Goal: Transaction & Acquisition: Purchase product/service

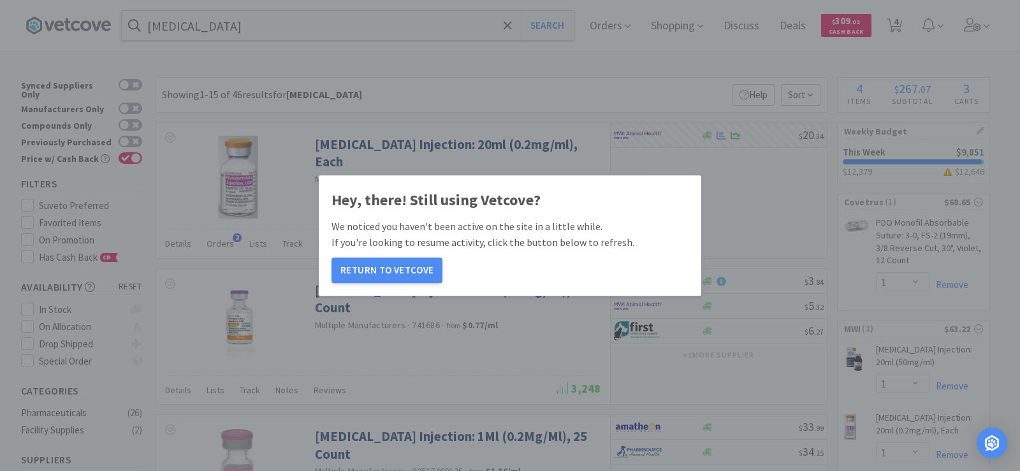
select select "1"
select select "4"
click at [401, 272] on button "Return to Vetcove" at bounding box center [386, 270] width 111 height 25
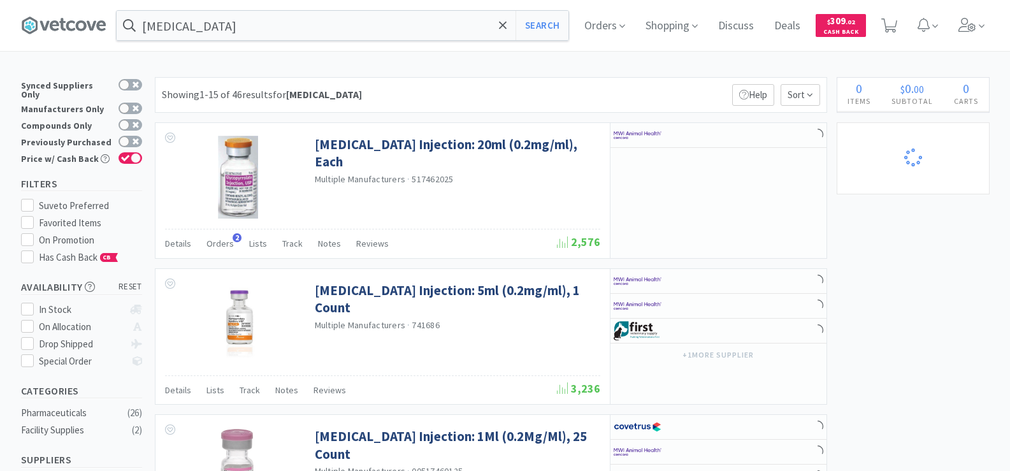
select select "4"
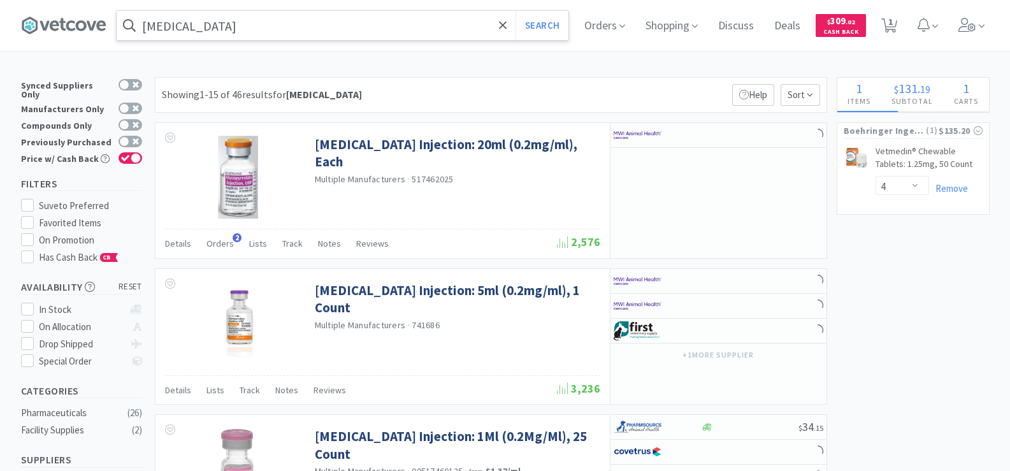
click at [232, 27] on input "[MEDICAL_DATA]" at bounding box center [343, 25] width 452 height 29
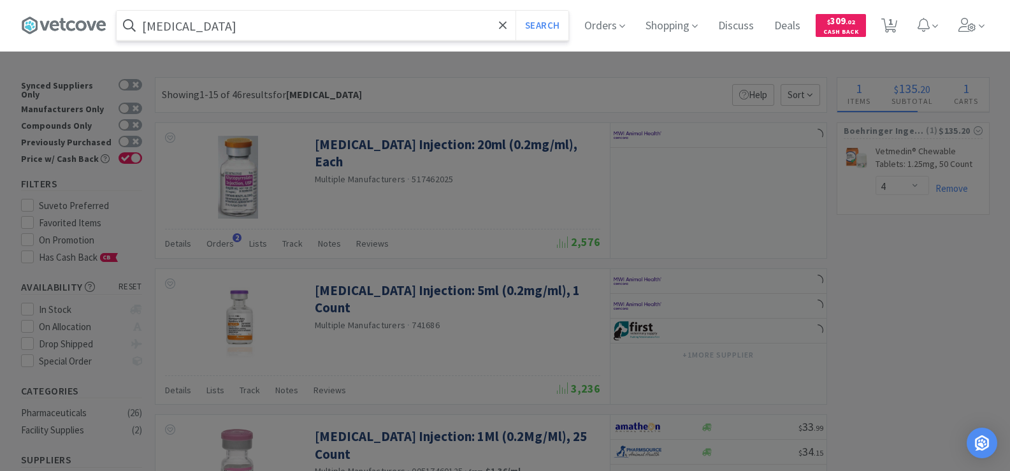
select select "1"
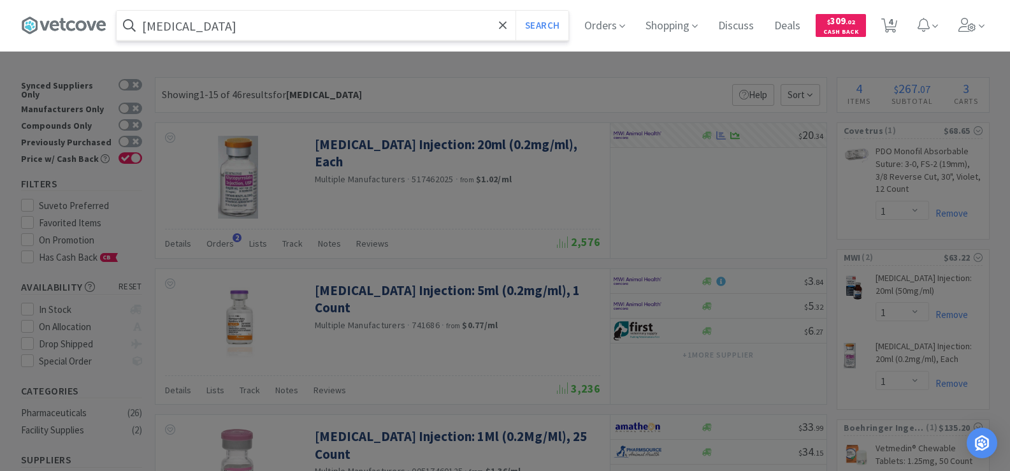
type input "g"
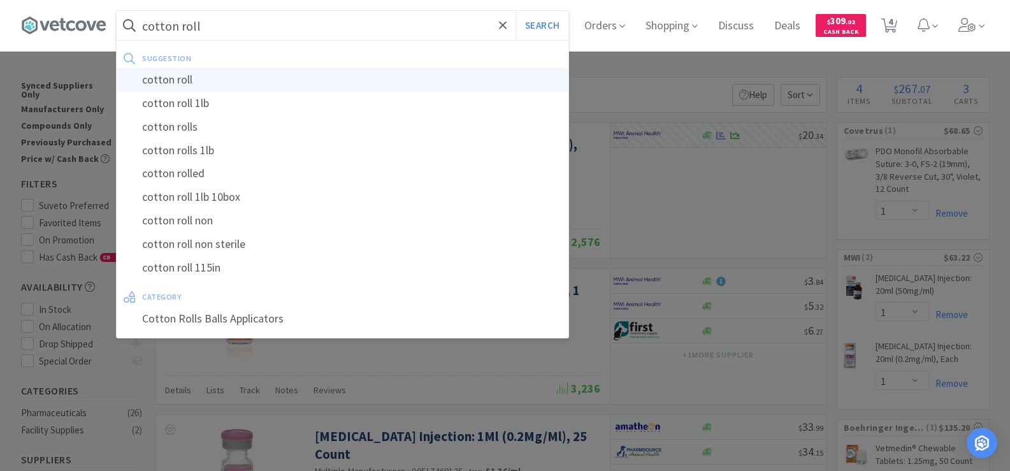
type input "cotton roll"
click at [187, 74] on div "cotton roll" at bounding box center [343, 80] width 452 height 24
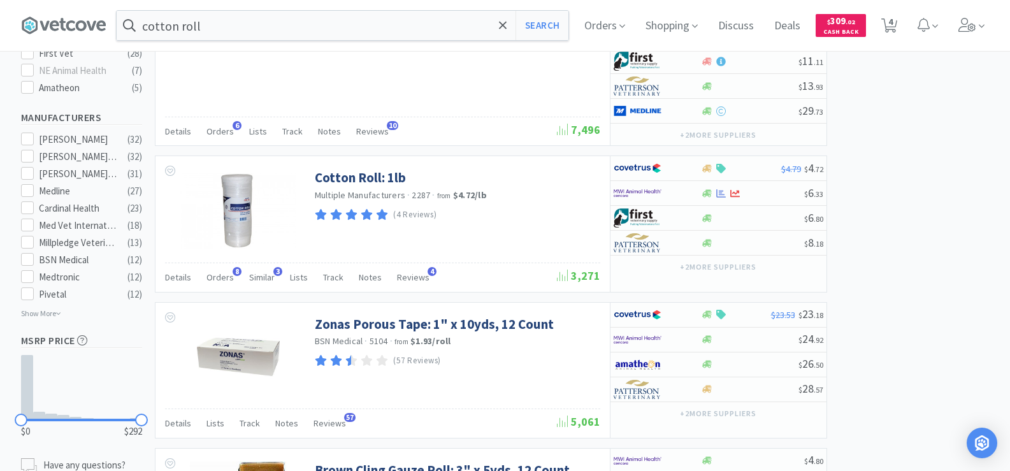
scroll to position [637, 0]
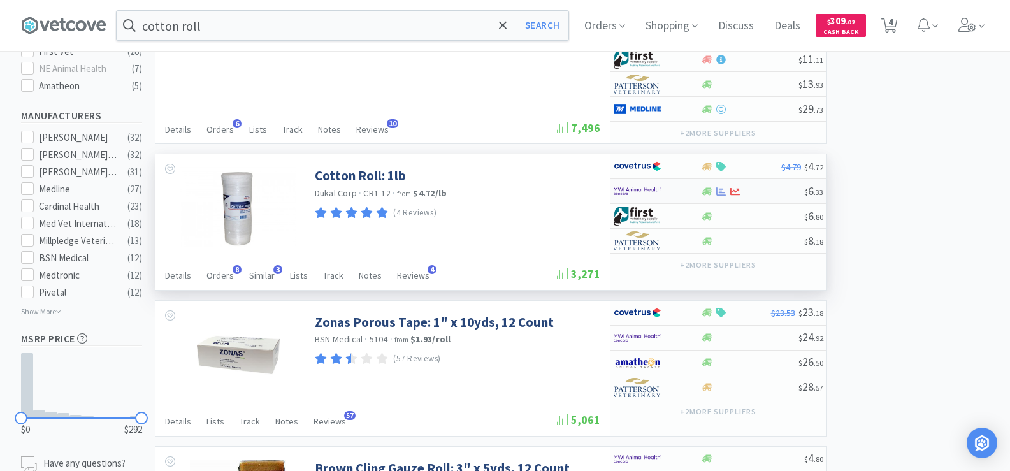
click at [716, 198] on div "$ 6 . 33" at bounding box center [719, 191] width 216 height 25
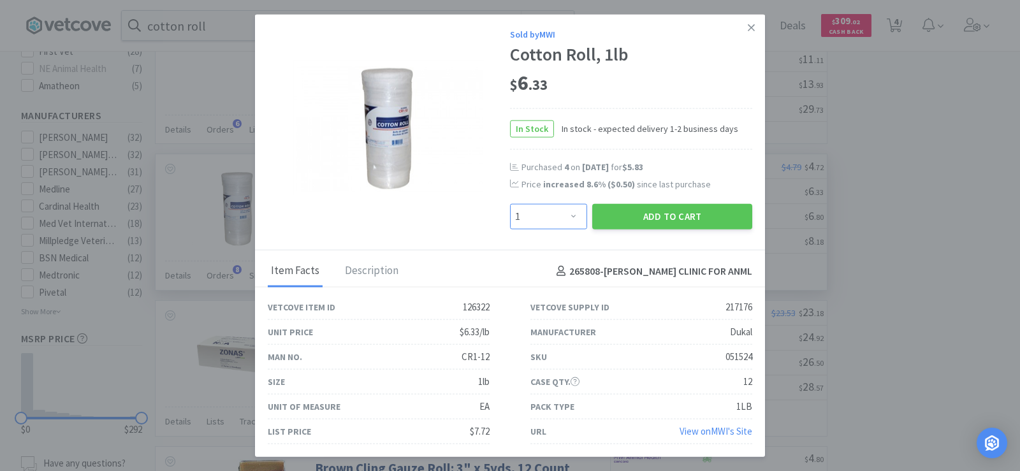
click at [575, 220] on select "Enter Quantity 1 2 3 4 5 6 7 8 9 10 11 12 13 14 15 16 17 18 19 20 Enter Quantity" at bounding box center [548, 216] width 77 height 25
select select "4"
click at [510, 204] on select "Enter Quantity 1 2 3 4 5 6 7 8 9 10 11 12 13 14 15 16 17 18 19 20 Enter Quantity" at bounding box center [548, 216] width 77 height 25
click at [658, 217] on button "Add to Cart" at bounding box center [672, 216] width 160 height 25
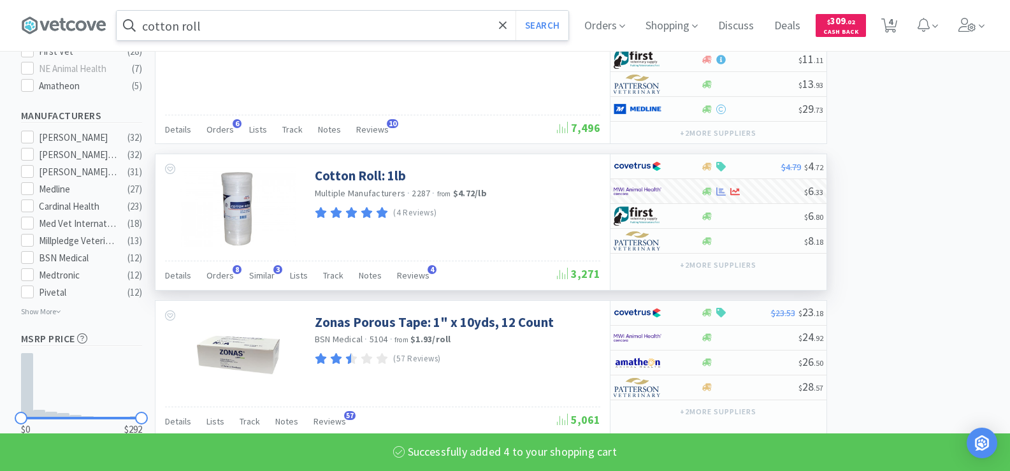
click at [215, 25] on input "cotton roll" at bounding box center [343, 25] width 452 height 29
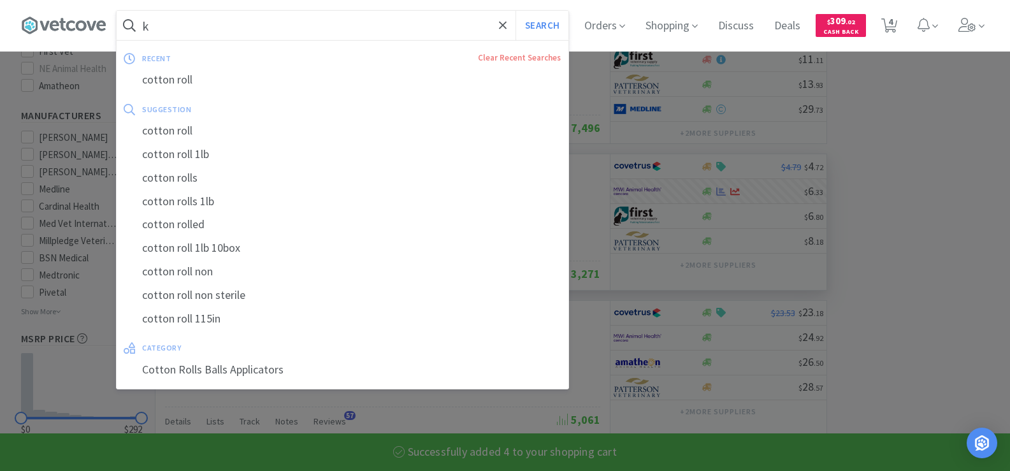
type input "kw"
select select "4"
select select "1"
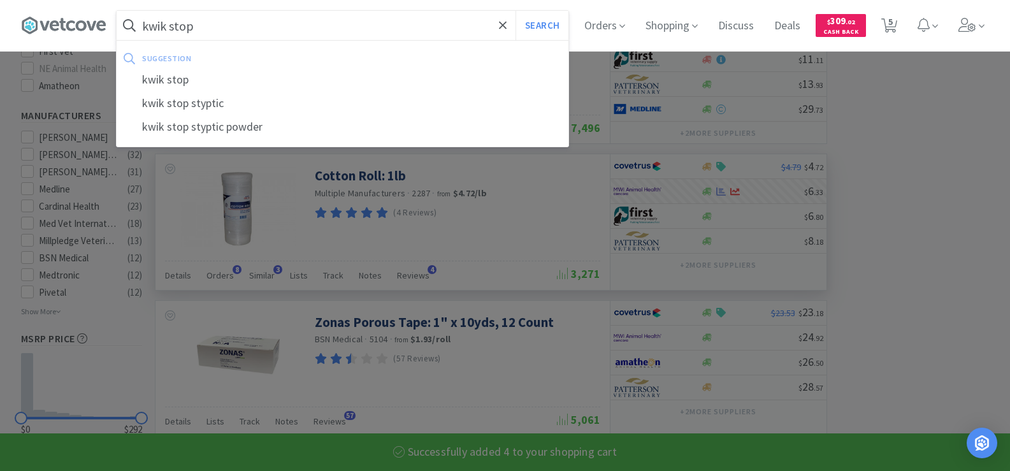
type input "kwik stop"
click at [516, 11] on button "Search" at bounding box center [542, 25] width 53 height 29
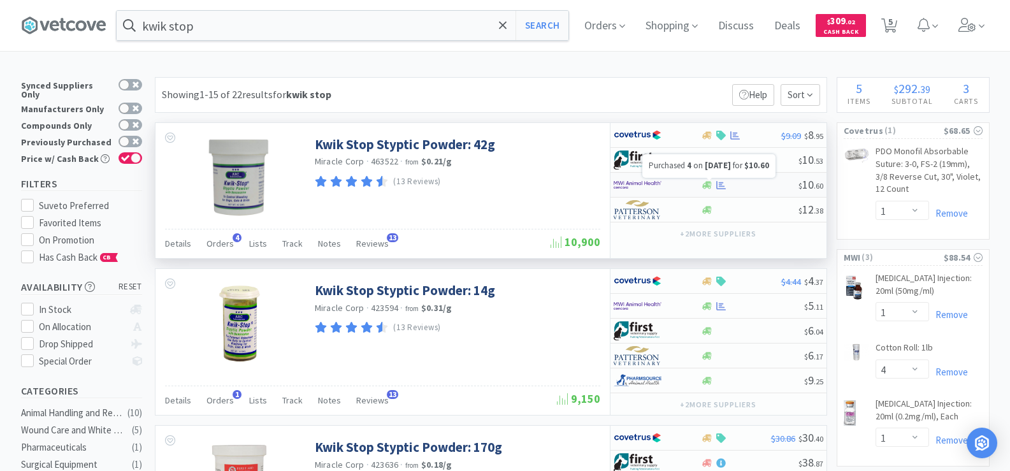
click at [718, 184] on icon at bounding box center [722, 185] width 10 height 10
select select "1"
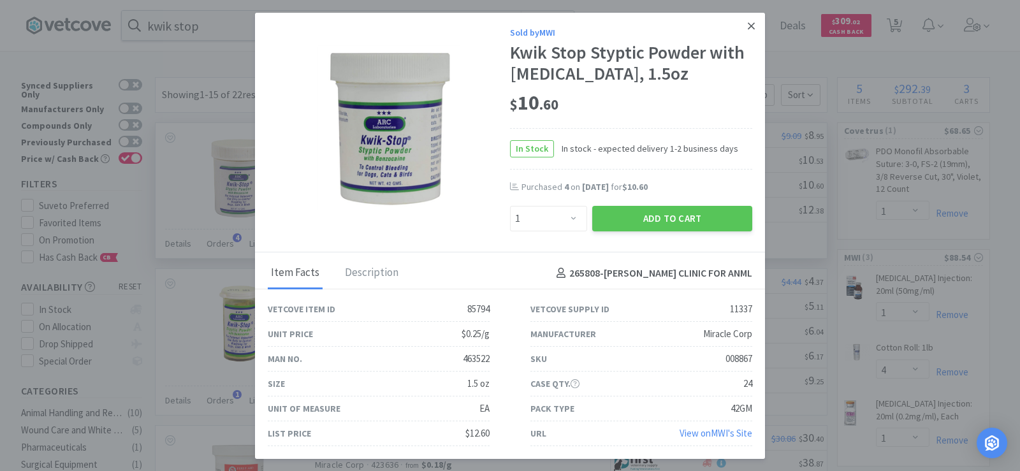
click at [748, 24] on icon at bounding box center [751, 25] width 7 height 7
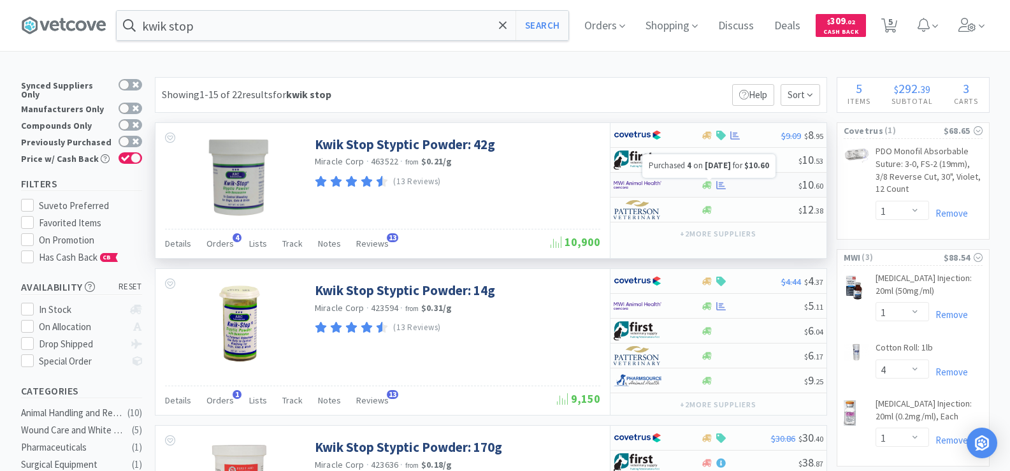
click at [720, 184] on icon at bounding box center [722, 184] width 10 height 8
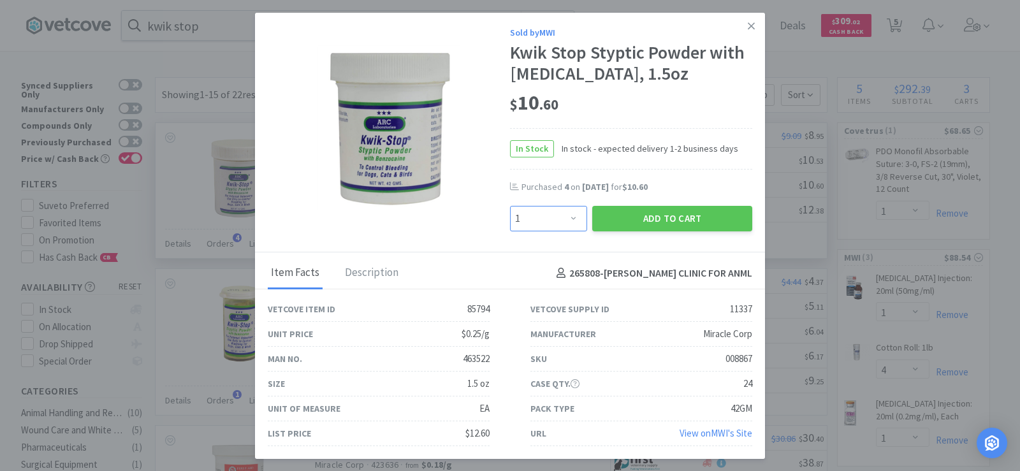
click at [561, 217] on select "Enter Quantity 1 2 3 4 5 6 7 8 9 10 11 12 13 14 15 16 17 18 19 20 Enter Quantity" at bounding box center [548, 218] width 77 height 25
select select "4"
click at [510, 206] on select "Enter Quantity 1 2 3 4 5 6 7 8 9 10 11 12 13 14 15 16 17 18 19 20 Enter Quantity" at bounding box center [548, 218] width 77 height 25
click at [676, 224] on button "Add to Cart" at bounding box center [672, 218] width 160 height 25
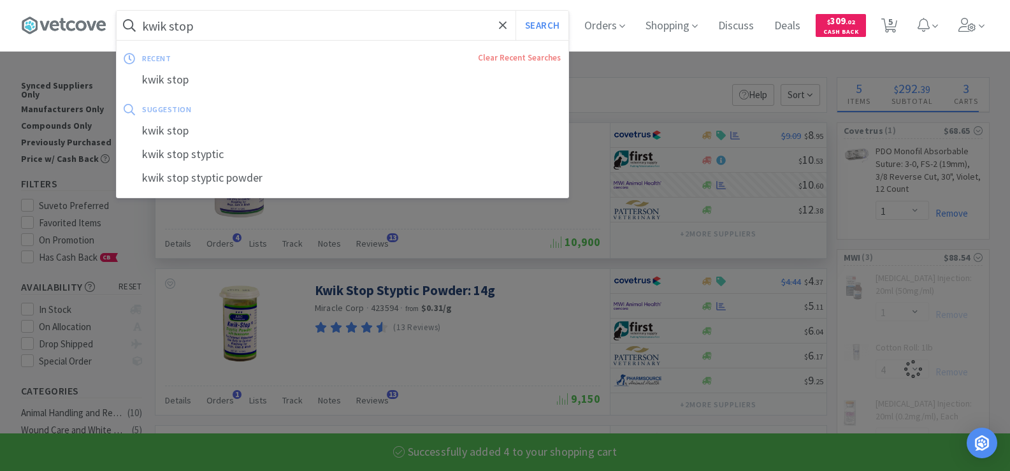
click at [200, 26] on input "kwik stop" at bounding box center [343, 25] width 452 height 29
select select "4"
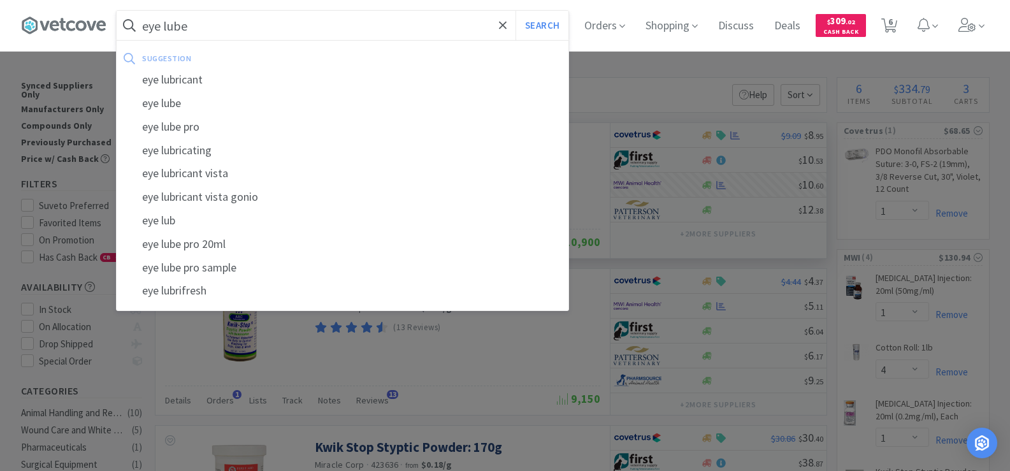
click at [516, 11] on button "Search" at bounding box center [542, 25] width 53 height 29
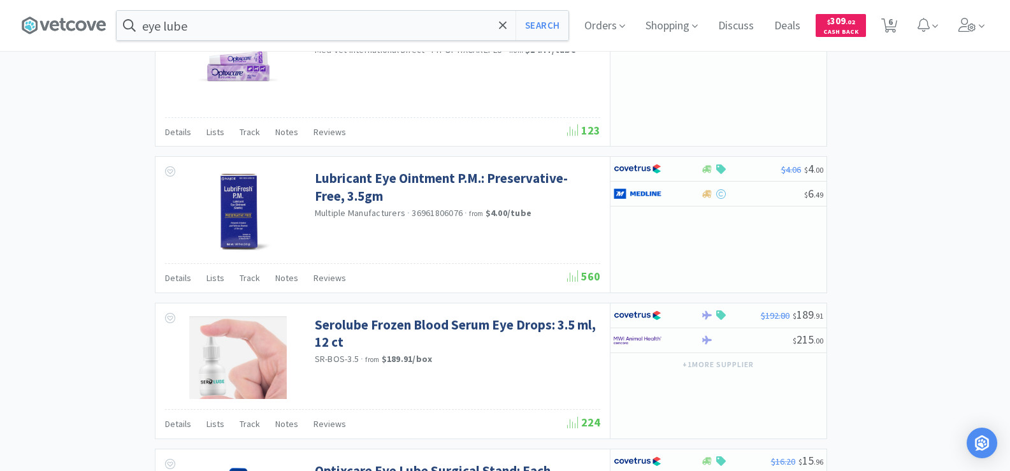
scroll to position [1657, 0]
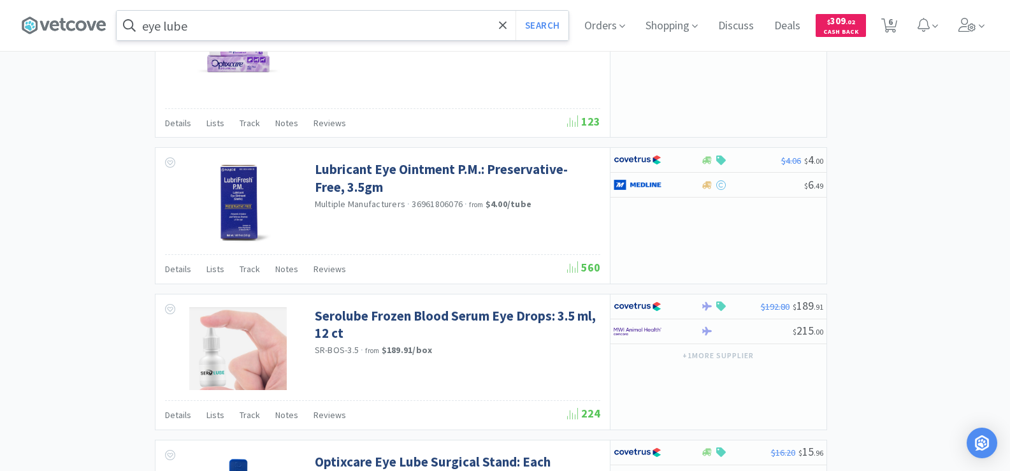
click at [255, 24] on input "eye lube" at bounding box center [343, 25] width 452 height 29
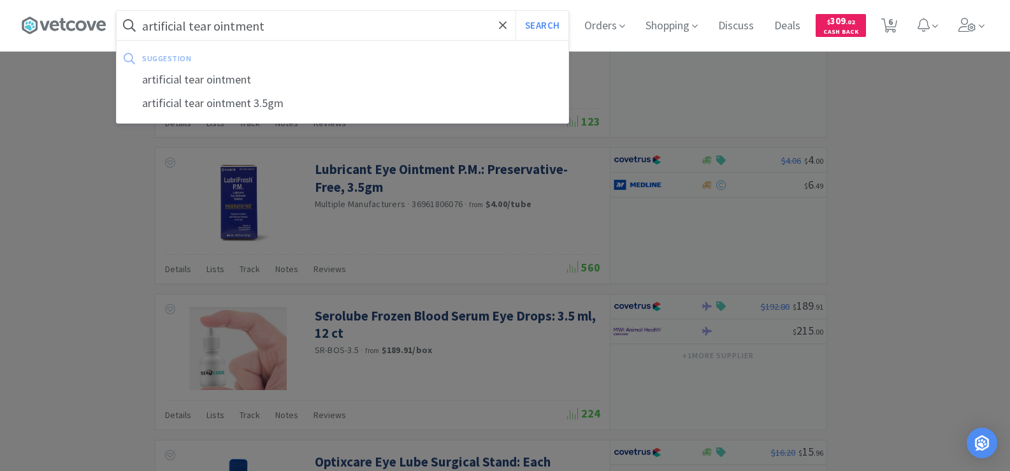
click at [516, 11] on button "Search" at bounding box center [542, 25] width 53 height 29
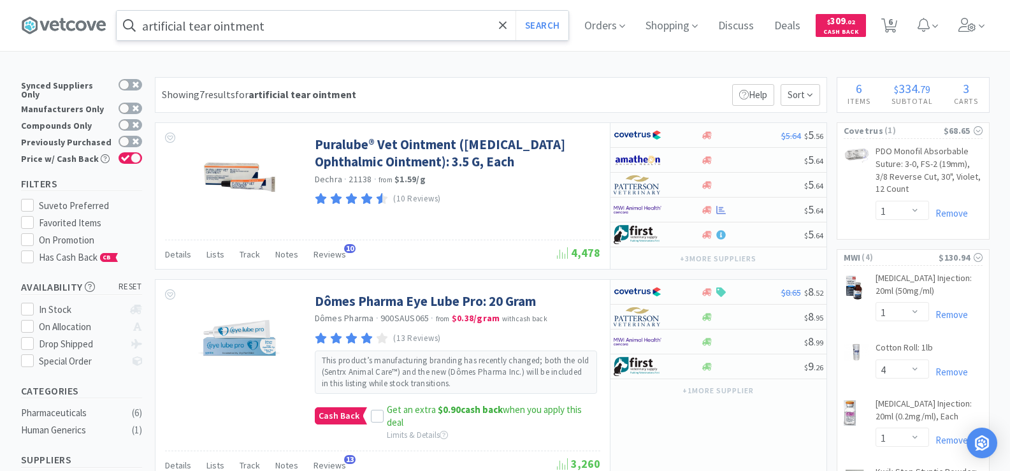
click at [298, 22] on input "artificial tear ointment" at bounding box center [343, 25] width 452 height 29
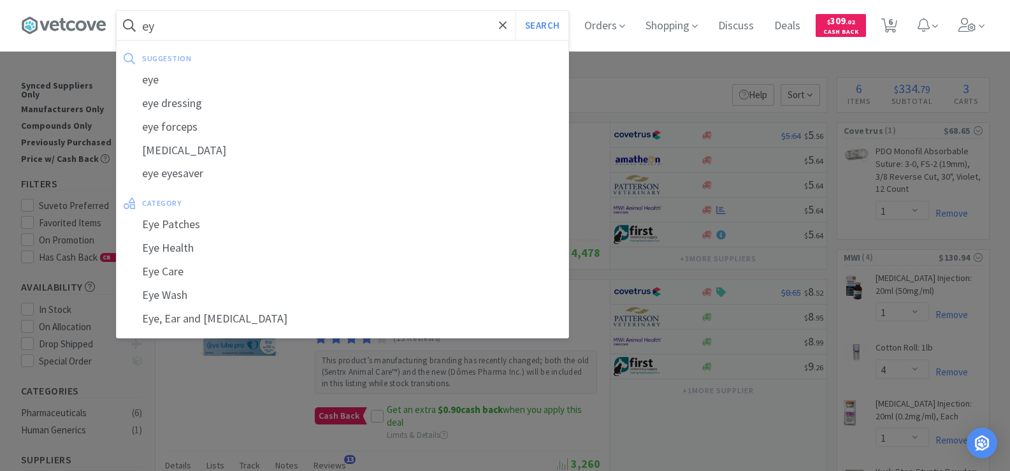
type input "e"
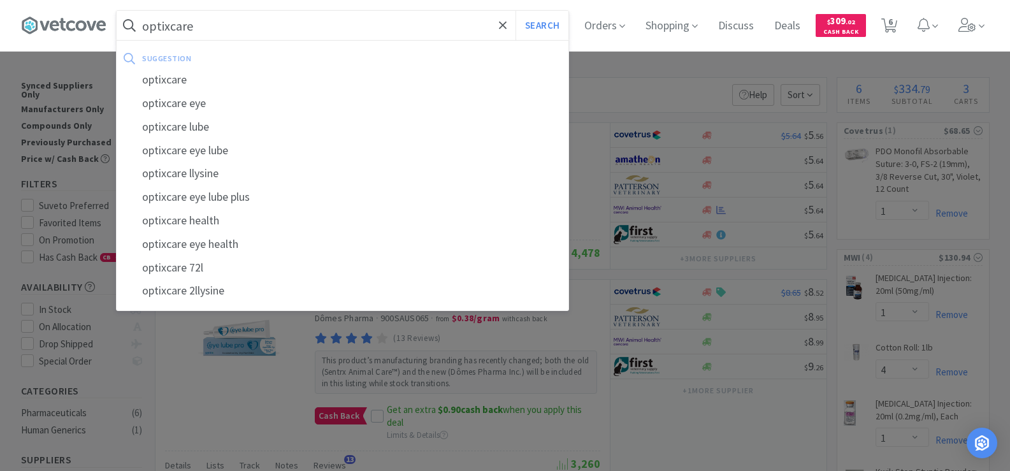
type input "optixcare"
click at [516, 11] on button "Search" at bounding box center [542, 25] width 53 height 29
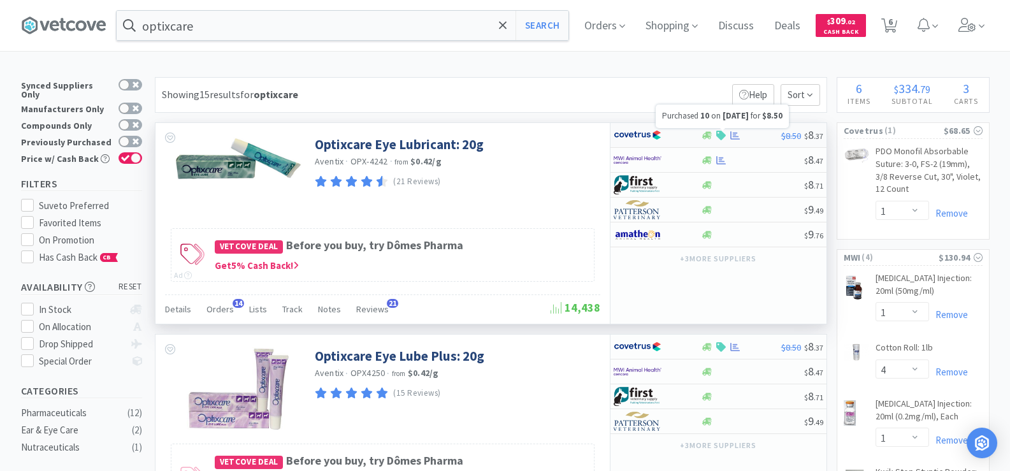
click at [731, 135] on icon at bounding box center [736, 136] width 10 height 10
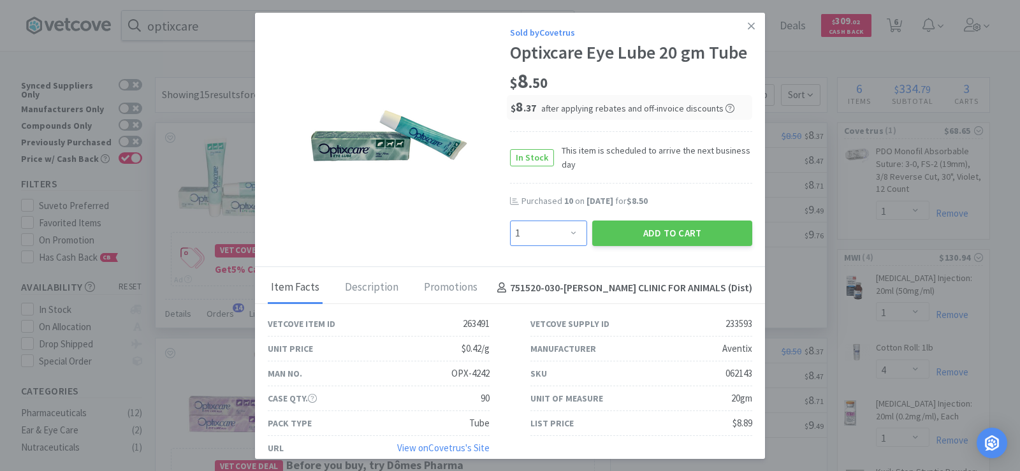
click at [558, 224] on select "Enter Quantity 1 2 3 4 5 6 7 8 9 10 11 12 13 14 15 16 17 18 19 20 Enter Quantity" at bounding box center [548, 233] width 77 height 25
select select "10"
click at [510, 221] on select "Enter Quantity 1 2 3 4 5 6 7 8 9 10 11 12 13 14 15 16 17 18 19 20 Enter Quantity" at bounding box center [548, 233] width 77 height 25
click at [662, 236] on button "Add to Cart" at bounding box center [672, 233] width 160 height 25
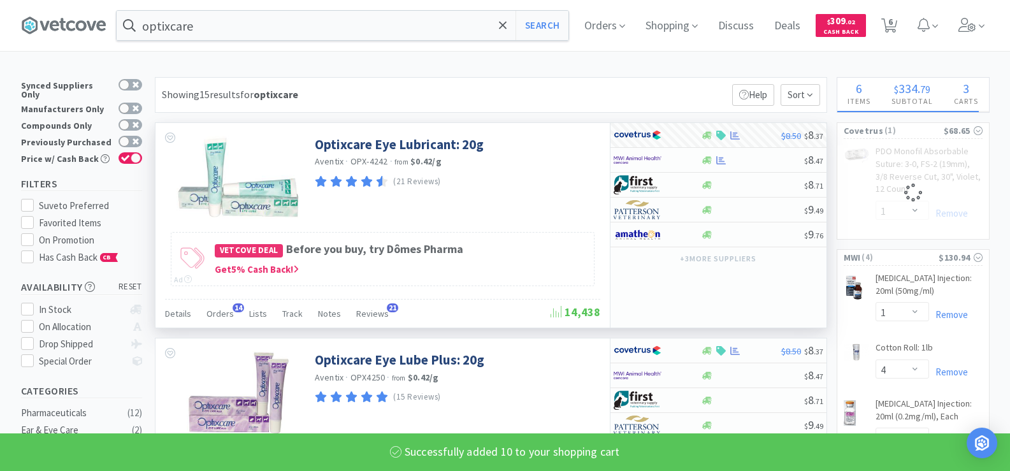
select select "10"
select select "1"
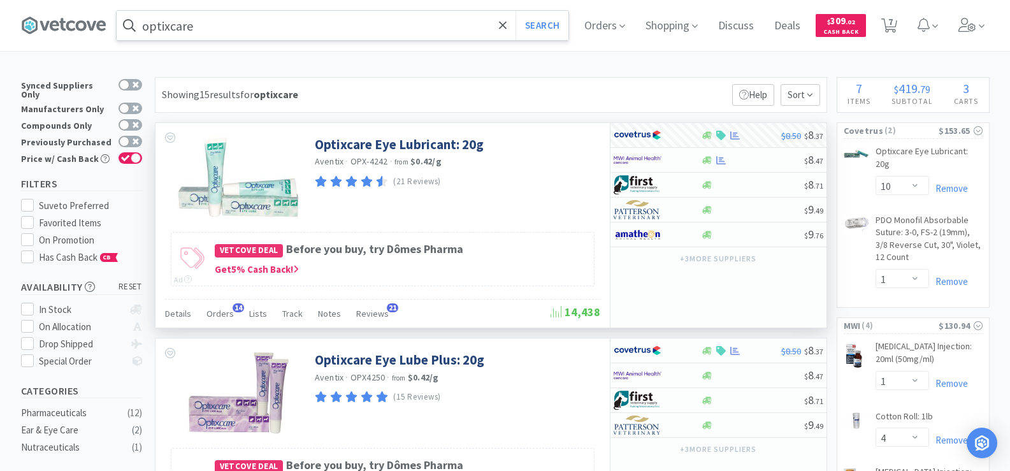
click at [208, 35] on input "optixcare" at bounding box center [343, 25] width 452 height 29
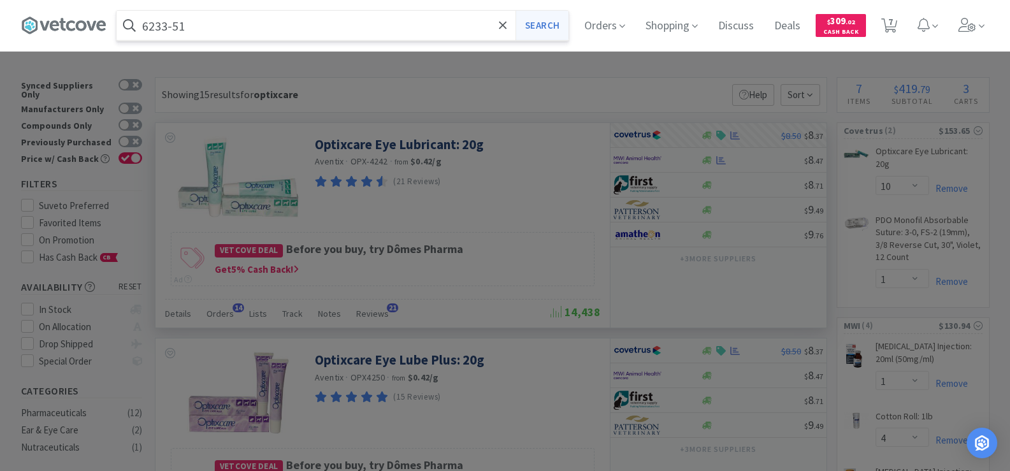
type input "6233-51"
click at [537, 32] on button "Search" at bounding box center [542, 25] width 53 height 29
